Goal: Browse casually: Explore the website without a specific task or goal

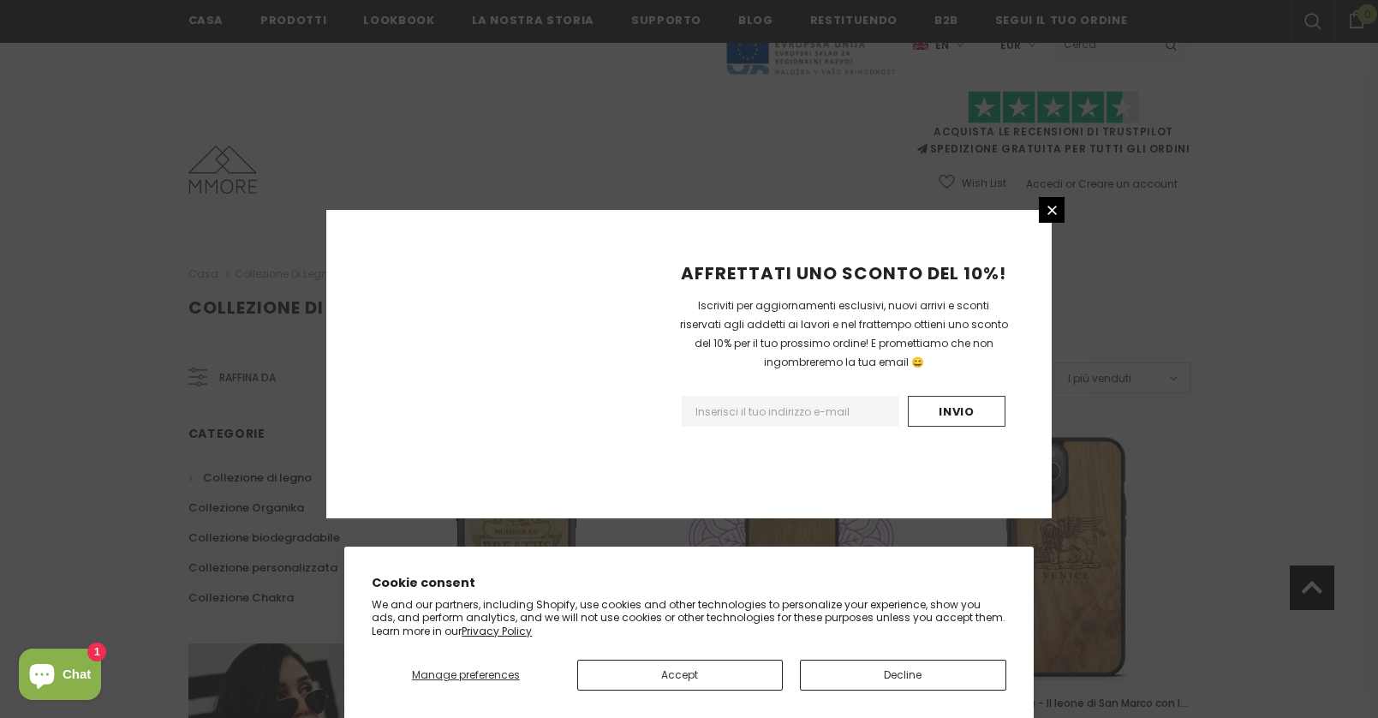
scroll to position [1152, 0]
